Goal: Communication & Community: Ask a question

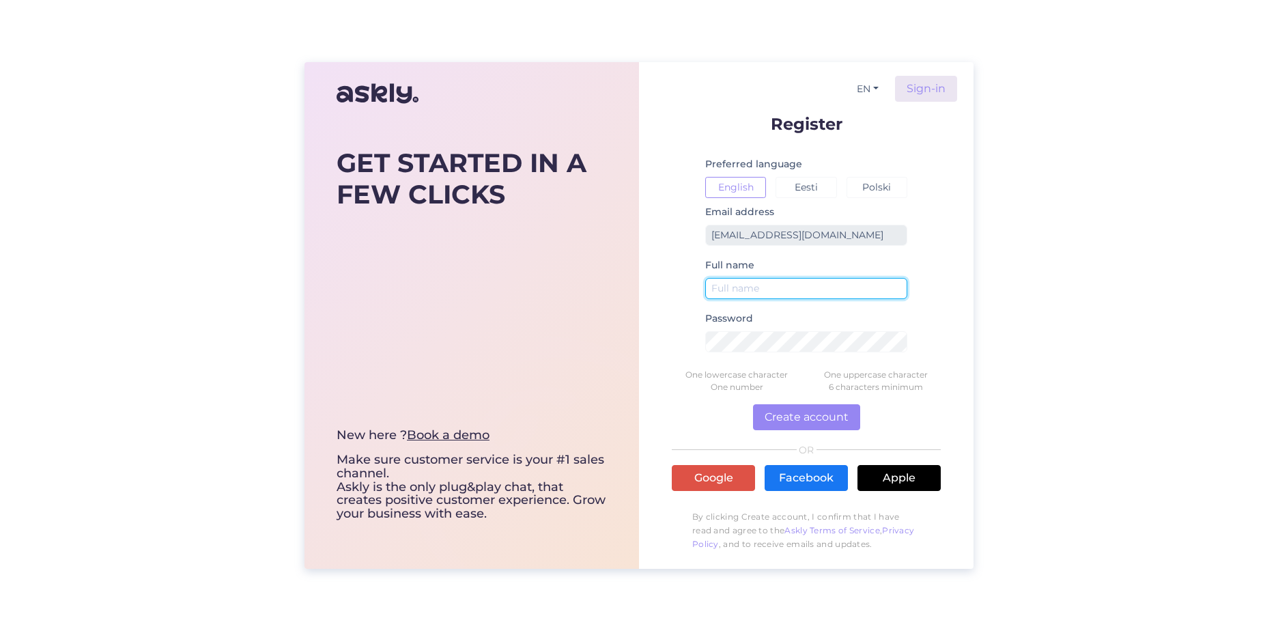
click at [762, 292] on input "text" at bounding box center [806, 288] width 202 height 21
type input "[PERSON_NAME]"
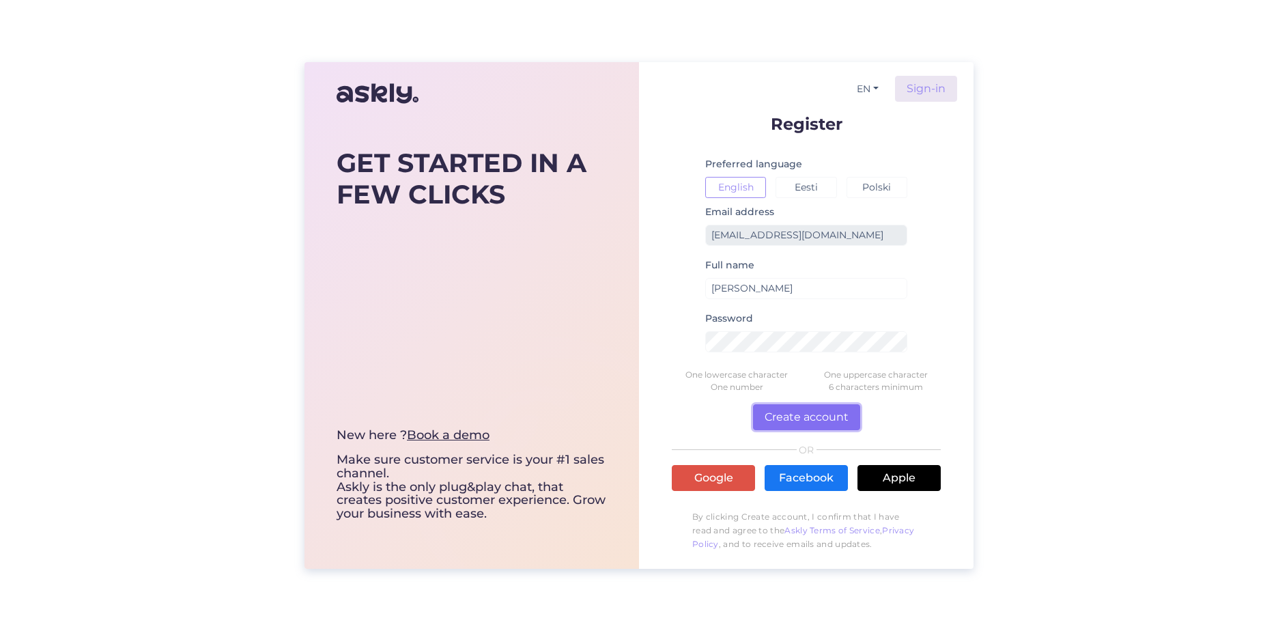
click at [815, 411] on button "Create account" at bounding box center [806, 417] width 107 height 26
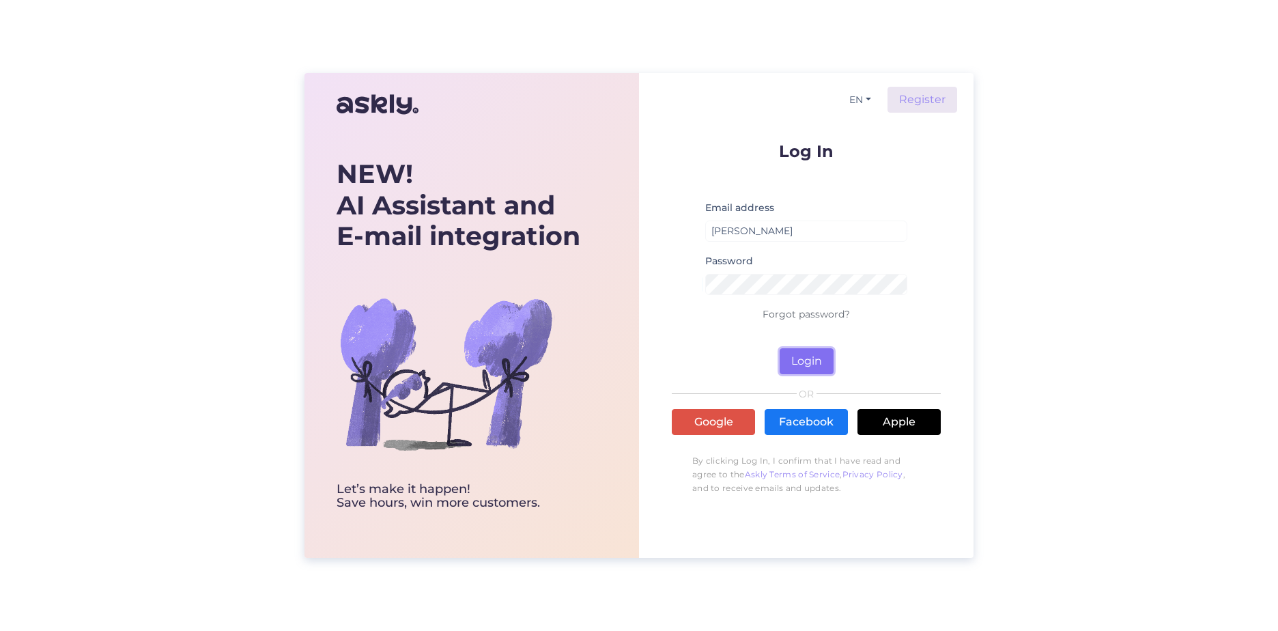
click at [805, 358] on button "Login" at bounding box center [807, 361] width 54 height 26
drag, startPoint x: 775, startPoint y: 227, endPoint x: 642, endPoint y: 234, distance: 133.3
click at [642, 233] on div "EN Register Log In Email address Helena L Password Forgot password? Login OR Go…" at bounding box center [806, 315] width 335 height 485
type input "[EMAIL_ADDRESS][DOMAIN_NAME]"
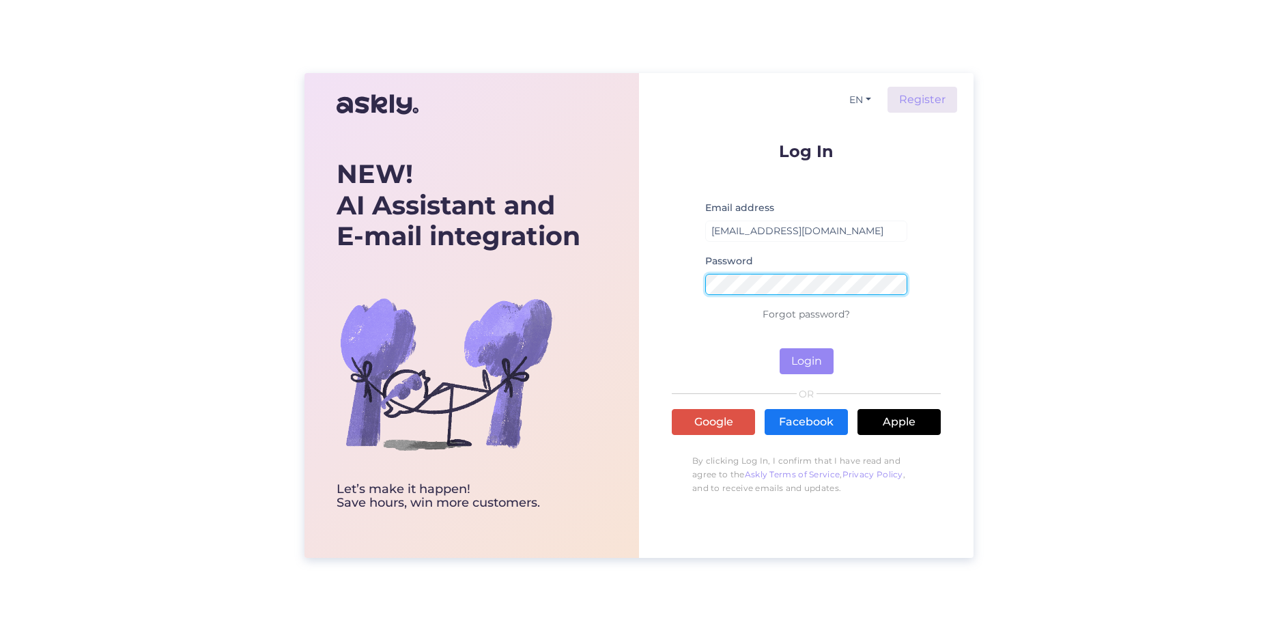
click at [639, 274] on div "EN Register Log In Email address helena.latte@ulemiste.ee Password Forgot passw…" at bounding box center [806, 315] width 335 height 485
click at [780, 348] on button "Login" at bounding box center [807, 361] width 54 height 26
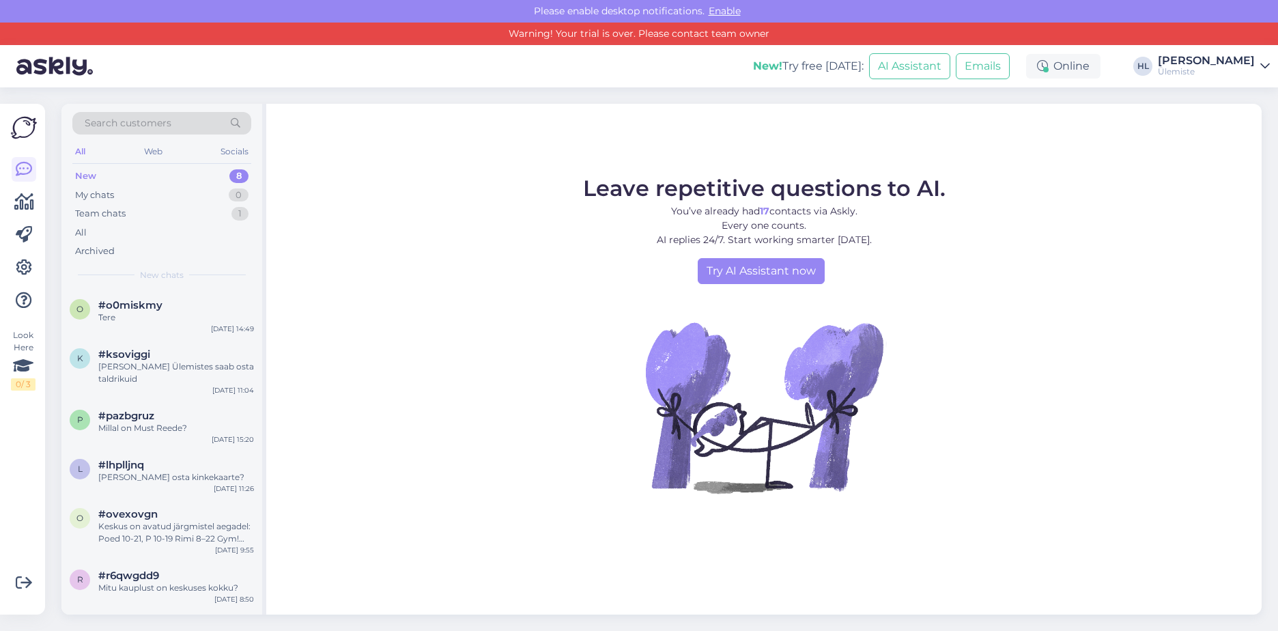
click at [89, 180] on div "New" at bounding box center [85, 176] width 21 height 14
click at [242, 178] on div "8" at bounding box center [238, 176] width 19 height 14
click at [150, 371] on div "kust Ülemistes saab osta taldrikuid" at bounding box center [176, 373] width 156 height 25
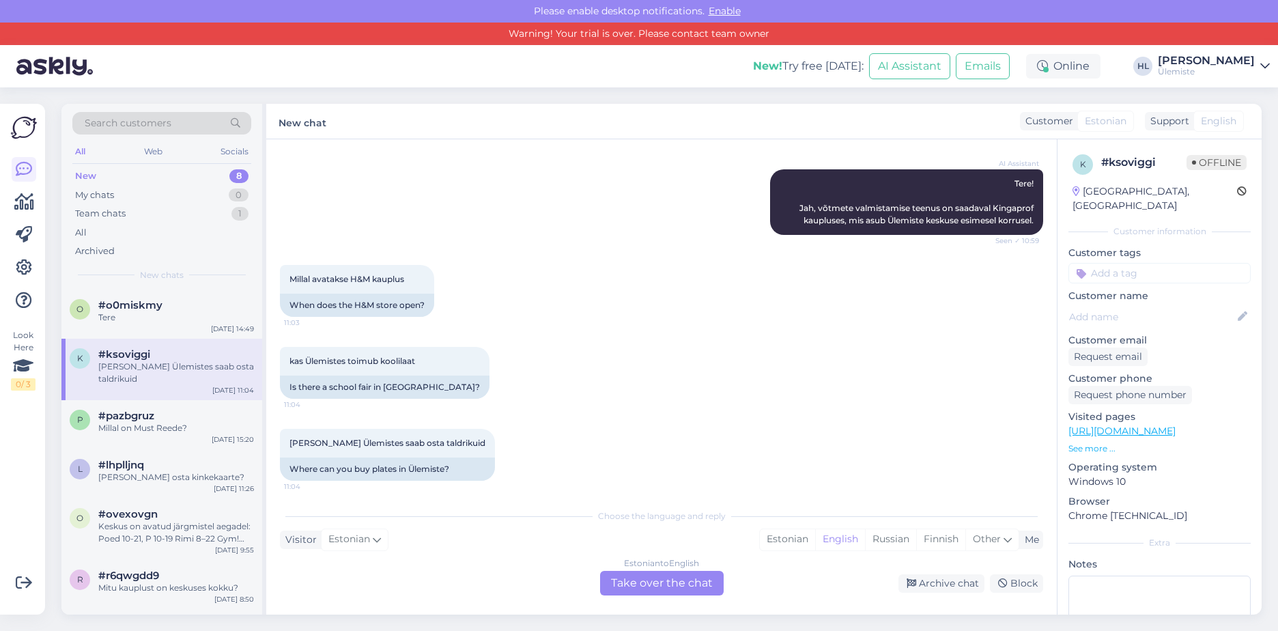
scroll to position [144, 0]
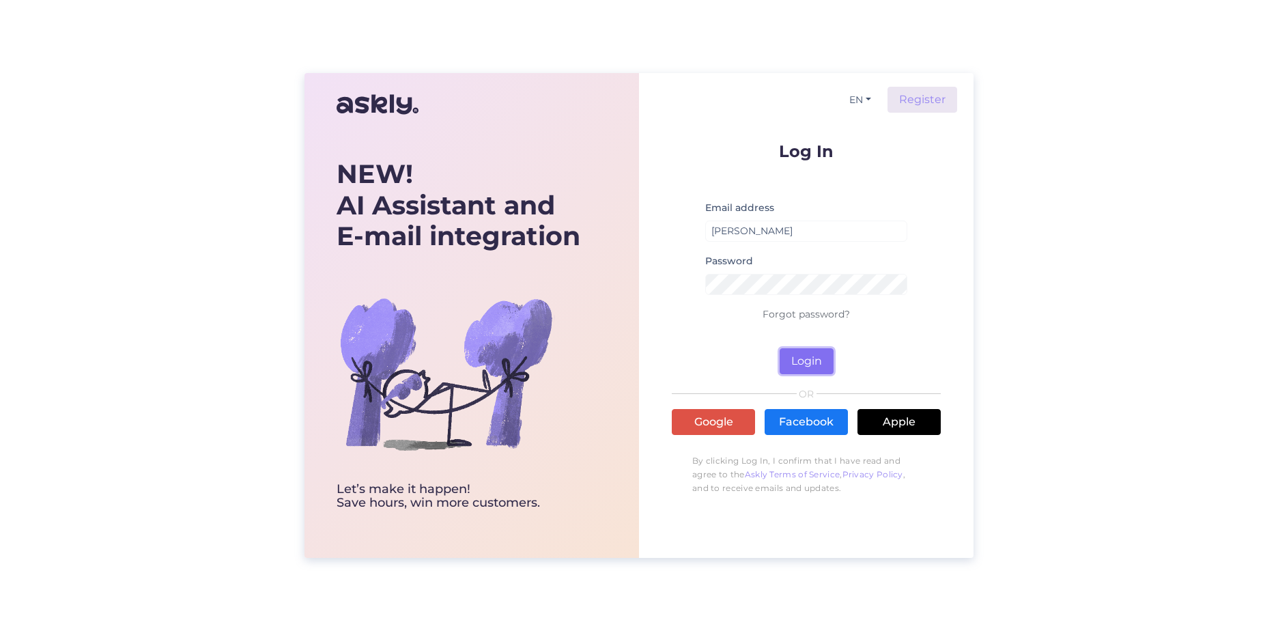
click at [806, 363] on button "Login" at bounding box center [807, 361] width 54 height 26
click at [768, 225] on input "[PERSON_NAME]" at bounding box center [806, 231] width 202 height 21
drag, startPoint x: 719, startPoint y: 231, endPoint x: 675, endPoint y: 238, distance: 44.2
click at [675, 237] on form "Log In Email address [PERSON_NAME] Password Forgot password? Login" at bounding box center [806, 258] width 269 height 231
click at [742, 232] on input "[EMAIL_ADDRESS][DOMAIN_NAME]" at bounding box center [806, 231] width 202 height 21
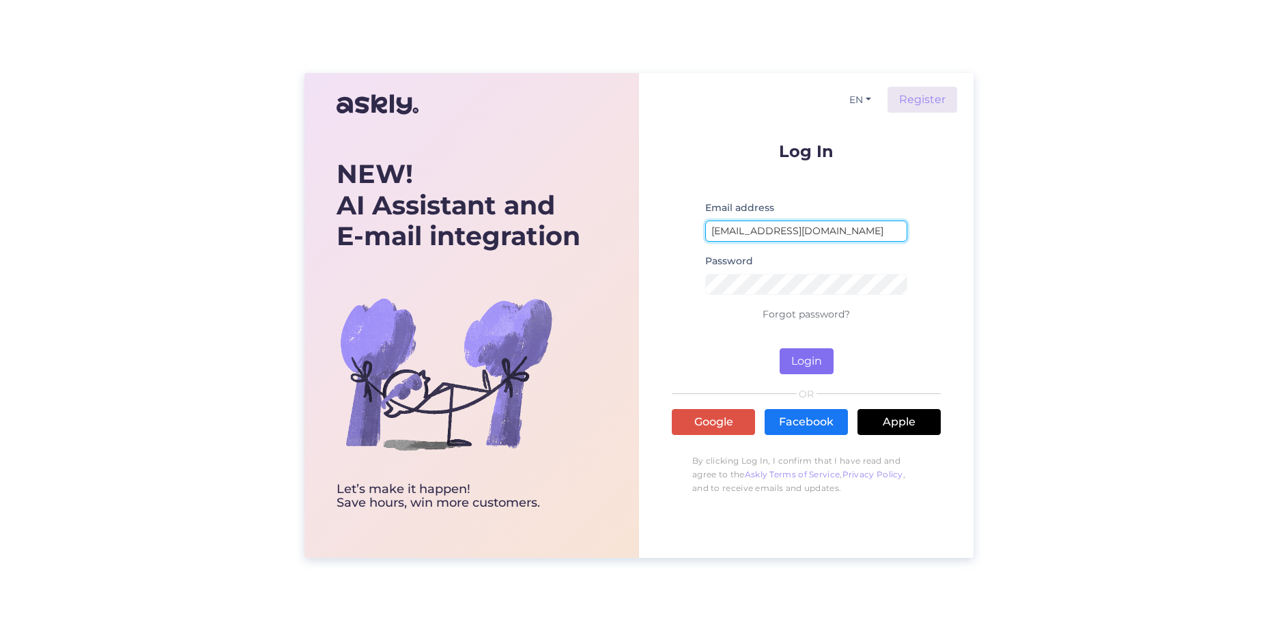
type input "[EMAIL_ADDRESS][DOMAIN_NAME]"
click at [815, 352] on button "Login" at bounding box center [807, 361] width 54 height 26
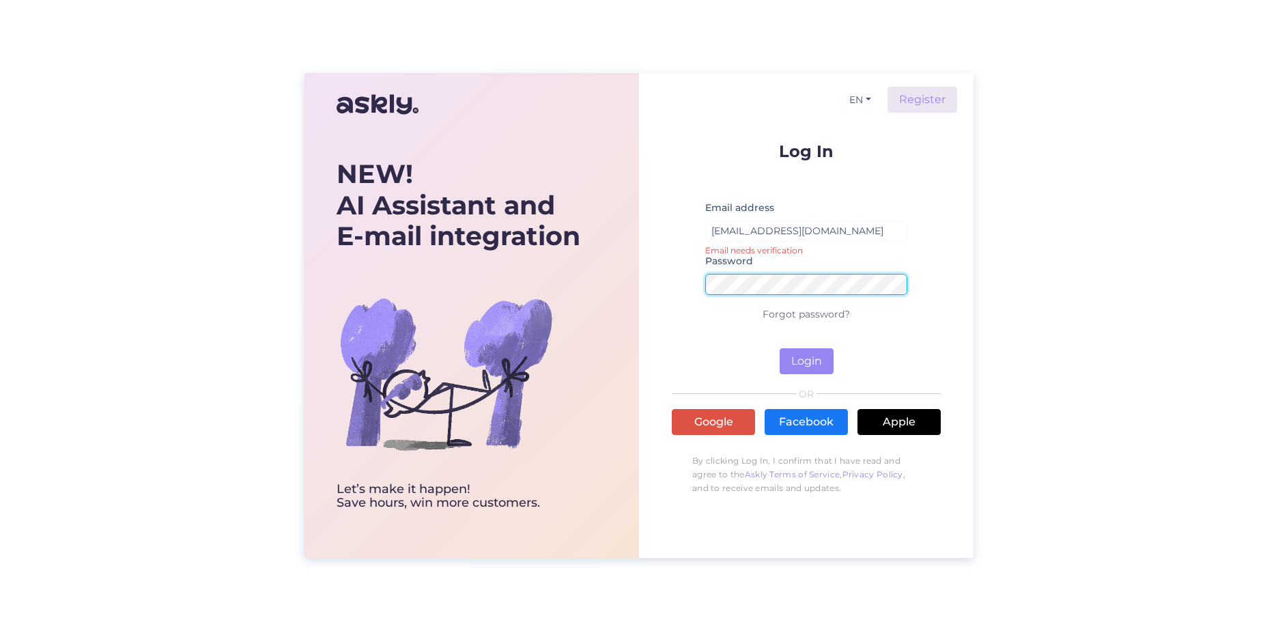
click at [663, 279] on div "EN Register Log In Email address [EMAIL_ADDRESS][DOMAIN_NAME] Email needs verif…" at bounding box center [806, 315] width 335 height 485
click at [780, 348] on button "Login" at bounding box center [807, 361] width 54 height 26
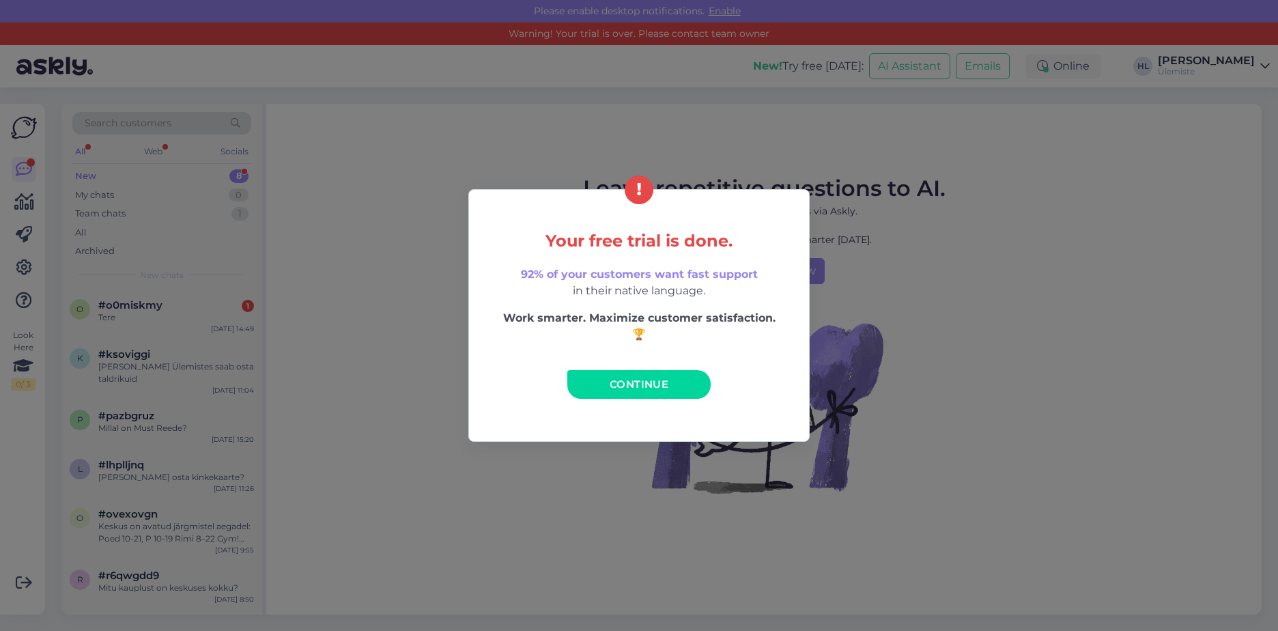
click at [649, 394] on link "Continue" at bounding box center [638, 384] width 143 height 29
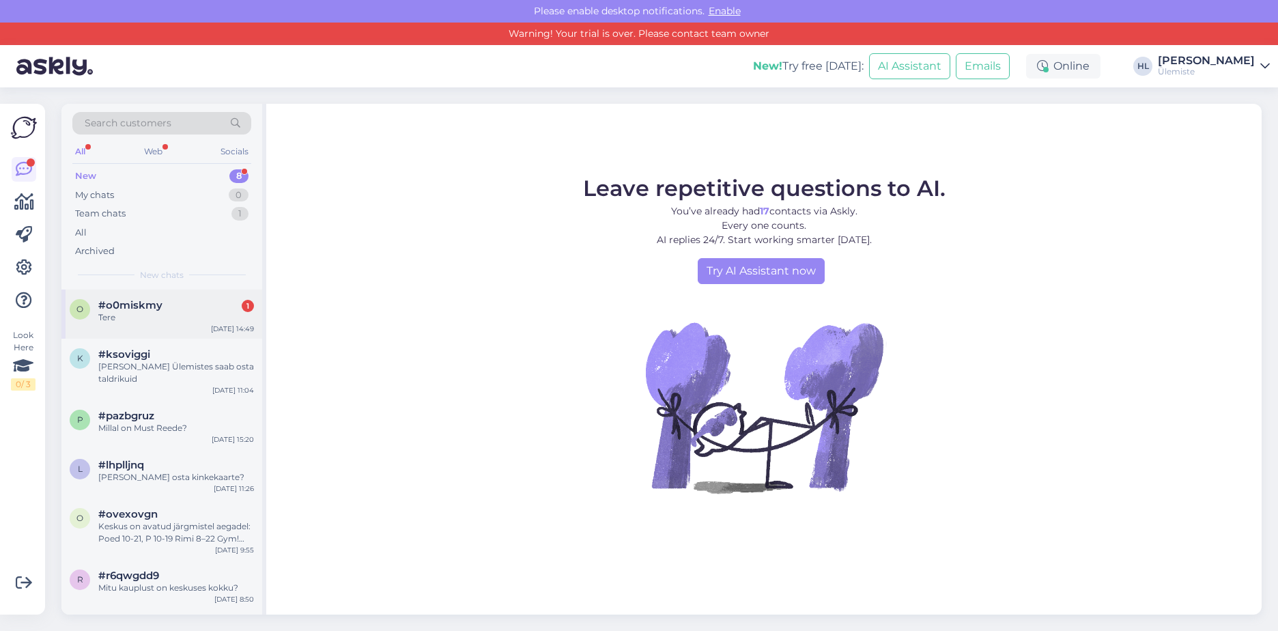
click at [145, 306] on span "#o0miskmy" at bounding box center [130, 305] width 64 height 12
